Goal: Navigation & Orientation: Find specific page/section

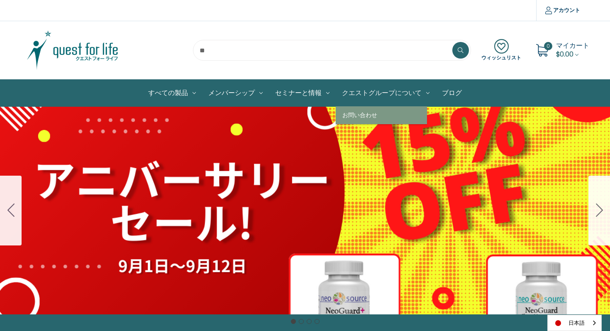
click at [371, 95] on link "クエストグループについて" at bounding box center [386, 93] width 100 height 27
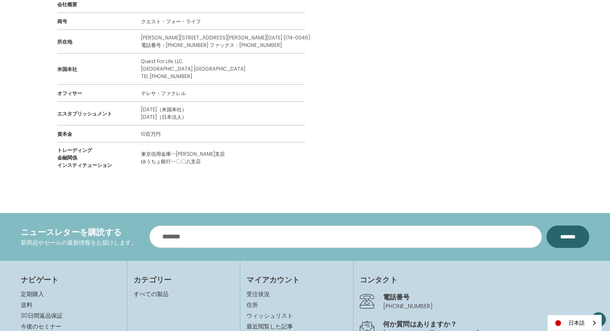
scroll to position [1089, 0]
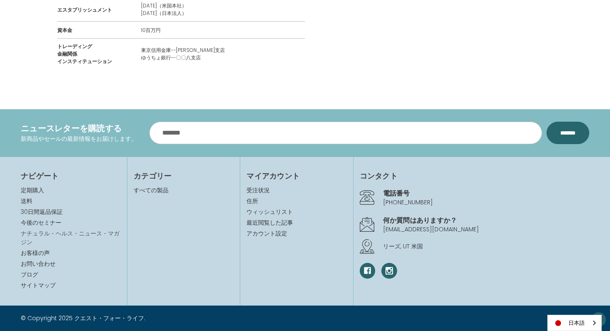
click at [78, 229] on link "ナチュラル・ヘルス・ニュース・マガジン" at bounding box center [70, 237] width 99 height 17
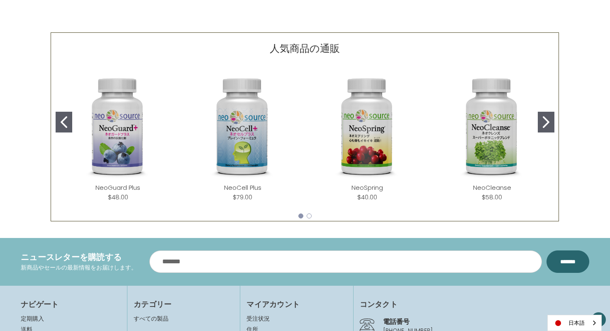
scroll to position [482, 0]
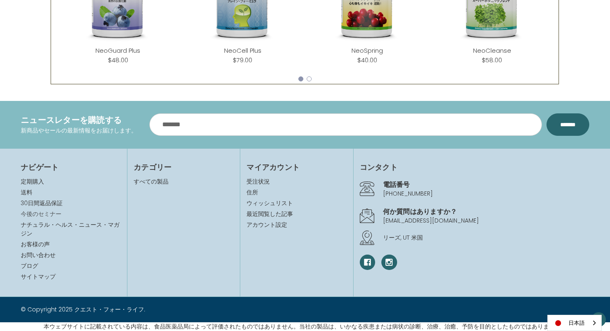
click at [49, 212] on link "今後のセミナー" at bounding box center [41, 213] width 41 height 8
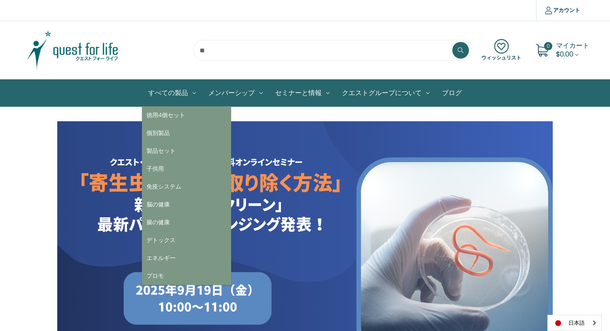
click at [181, 93] on link "すべての製品" at bounding box center [172, 93] width 60 height 27
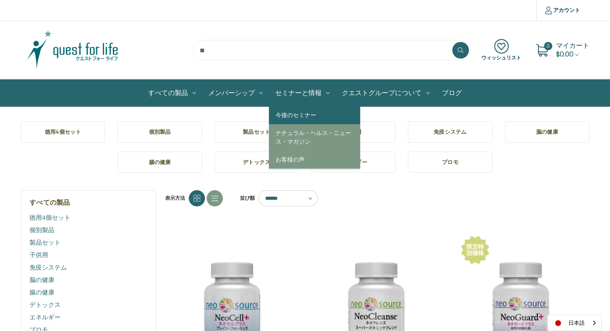
click at [290, 116] on link "今後のセミナー" at bounding box center [314, 115] width 91 height 18
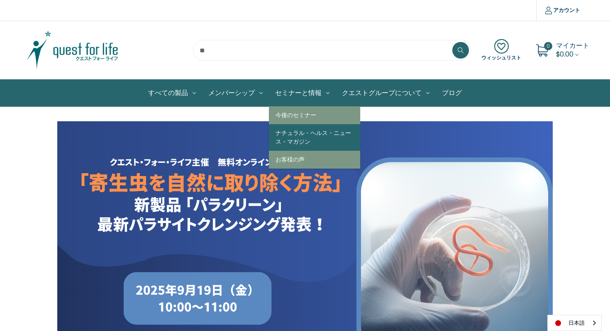
click at [303, 132] on link "ナチュラル・ヘルス・ニュース・マガジン" at bounding box center [314, 137] width 91 height 27
